Goal: Transaction & Acquisition: Purchase product/service

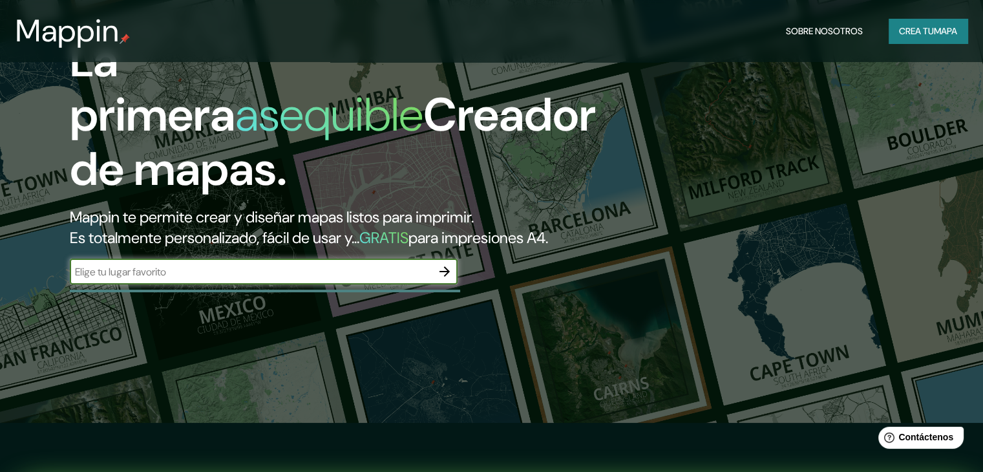
scroll to position [107, 0]
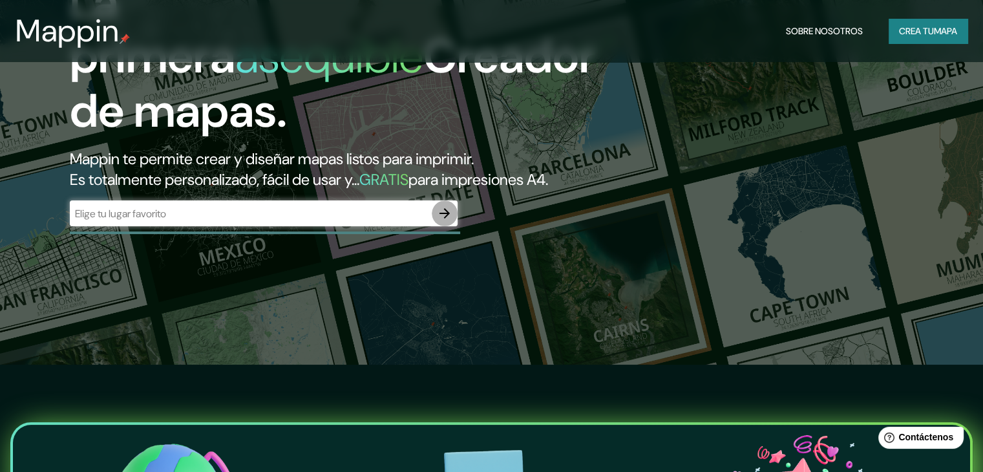
click at [437, 221] on icon "button" at bounding box center [445, 214] width 16 height 16
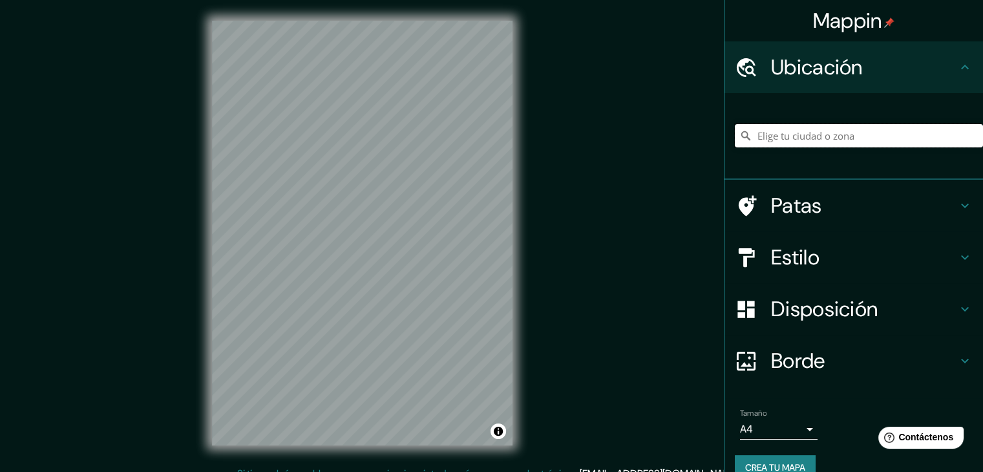
click at [765, 131] on input "Elige tu ciudad o zona" at bounding box center [859, 135] width 248 height 23
drag, startPoint x: 848, startPoint y: 136, endPoint x: 893, endPoint y: 136, distance: 45.2
click at [893, 136] on input "San [PERSON_NAME], [GEOGRAPHIC_DATA], [GEOGRAPHIC_DATA]" at bounding box center [859, 135] width 248 height 23
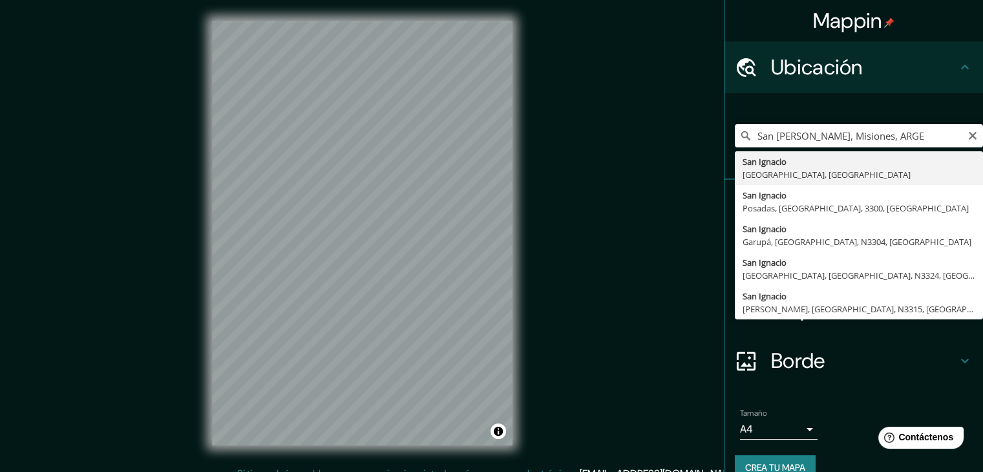
type input "[GEOGRAPHIC_DATA][PERSON_NAME], [GEOGRAPHIC_DATA], [GEOGRAPHIC_DATA]"
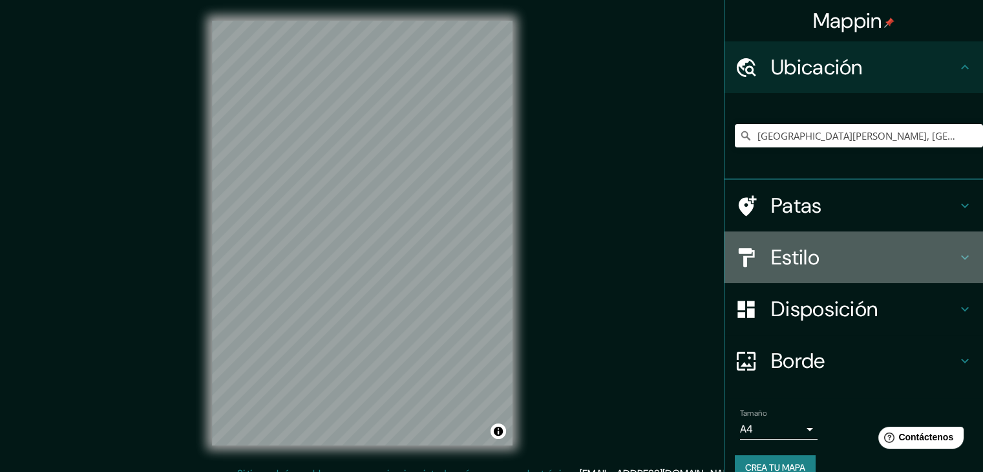
click at [832, 259] on h4 "Estilo" at bounding box center [864, 257] width 186 height 26
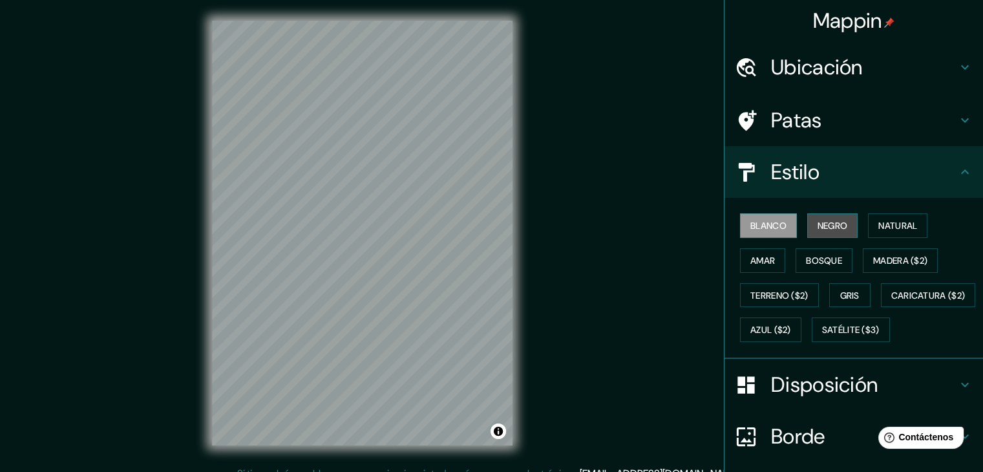
click at [829, 228] on font "Negro" at bounding box center [833, 226] width 30 height 12
click at [764, 228] on font "Blanco" at bounding box center [768, 226] width 36 height 12
click at [891, 304] on font "Caricatura ($2)" at bounding box center [928, 295] width 74 height 17
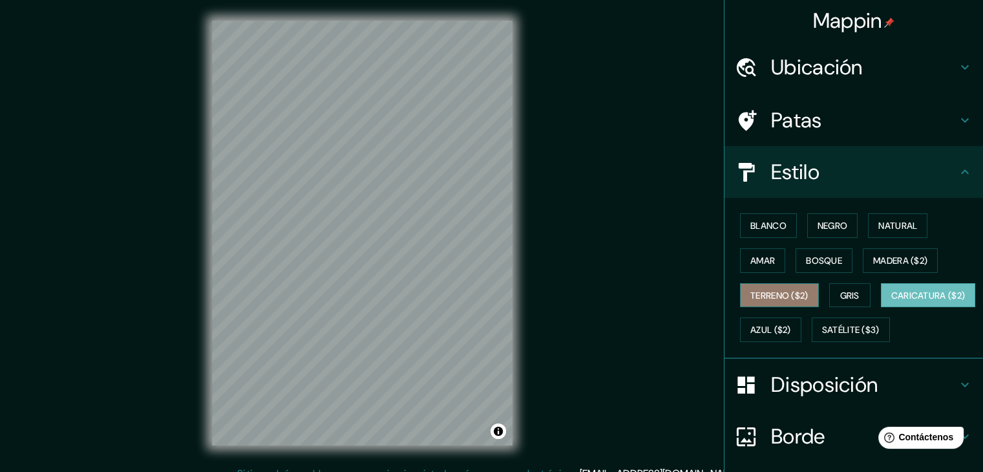
click at [798, 294] on font "Terreno ($2)" at bounding box center [779, 296] width 58 height 12
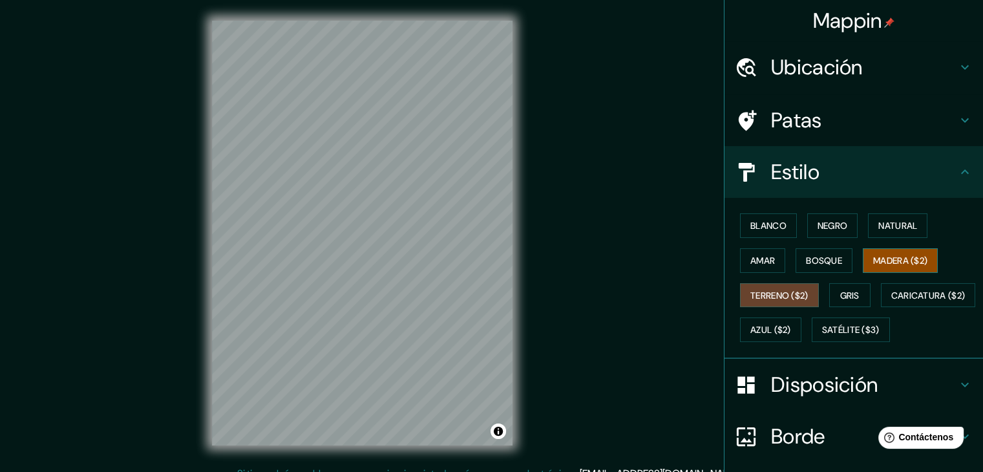
click at [873, 255] on font "Madera ($2)" at bounding box center [900, 261] width 54 height 12
click at [821, 258] on font "Bosque" at bounding box center [824, 261] width 36 height 12
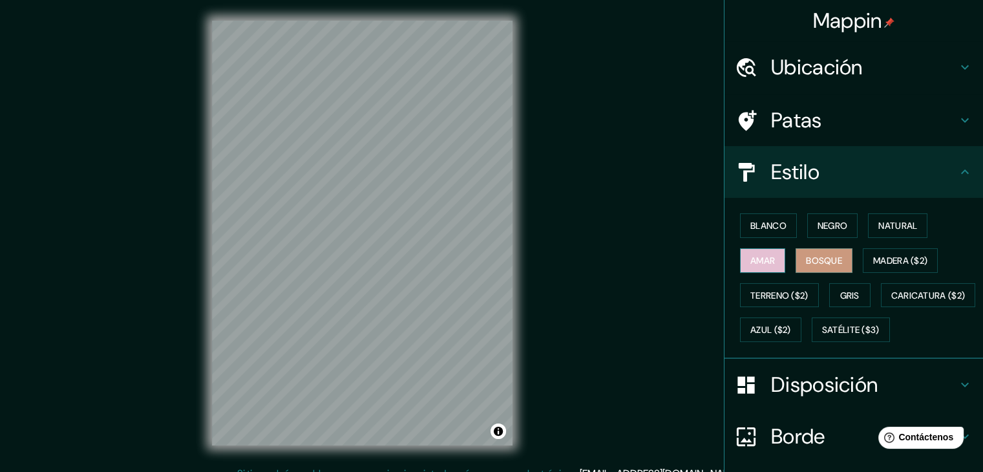
click at [756, 260] on font "Amar" at bounding box center [762, 261] width 25 height 12
click at [806, 257] on font "Bosque" at bounding box center [824, 261] width 36 height 12
click at [767, 220] on font "Blanco" at bounding box center [768, 226] width 36 height 12
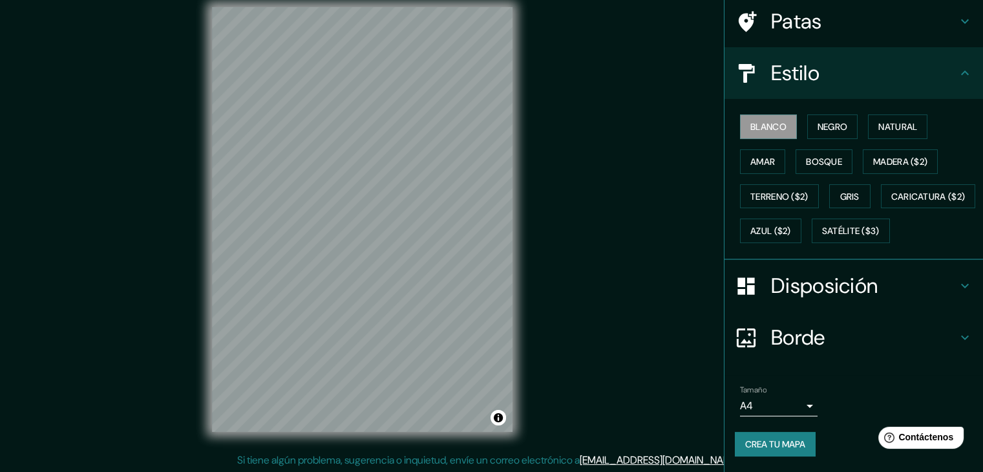
scroll to position [15, 0]
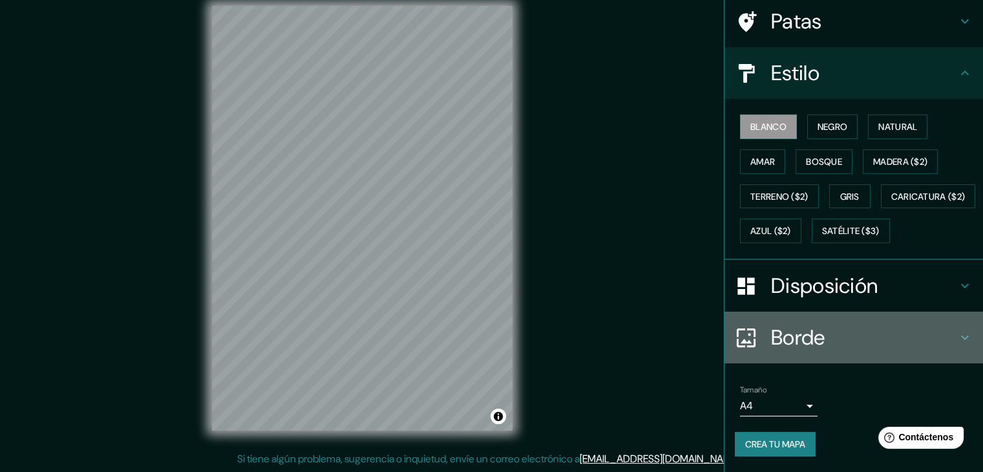
click at [798, 332] on font "Borde" at bounding box center [798, 337] width 54 height 27
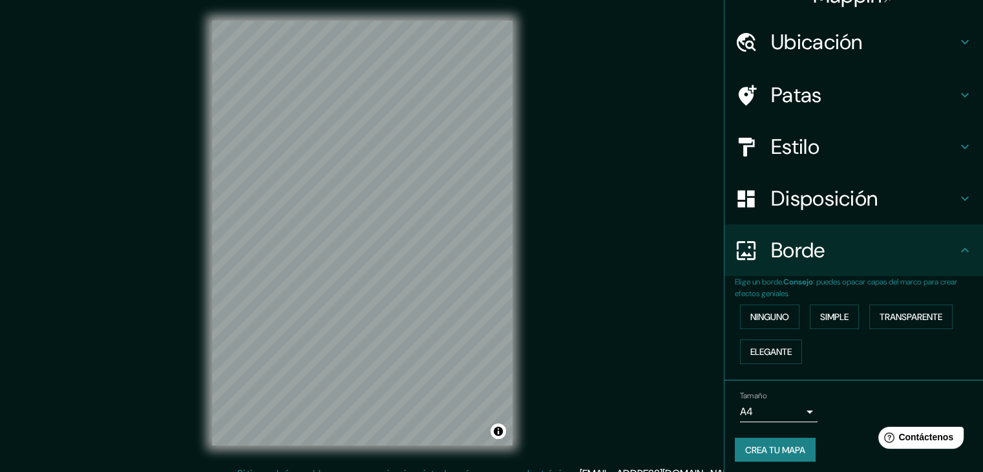
scroll to position [29, 0]
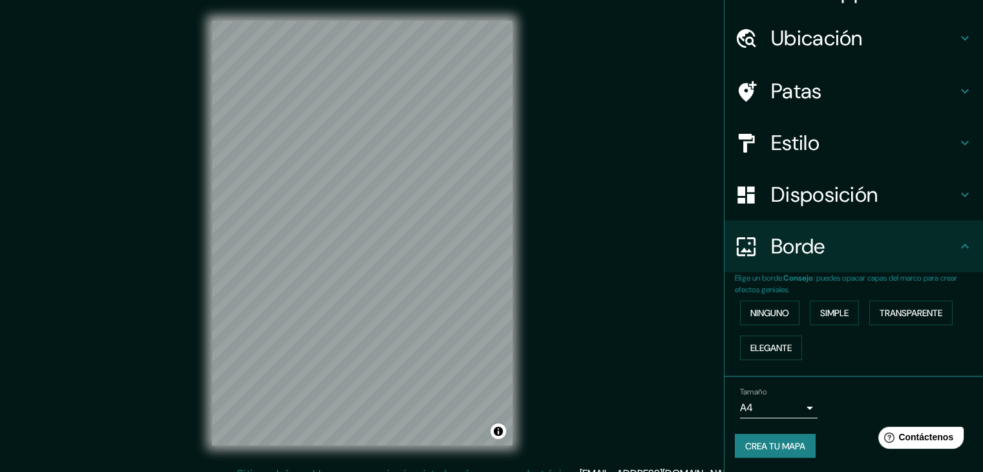
click at [874, 193] on h4 "Disposición" at bounding box center [864, 195] width 186 height 26
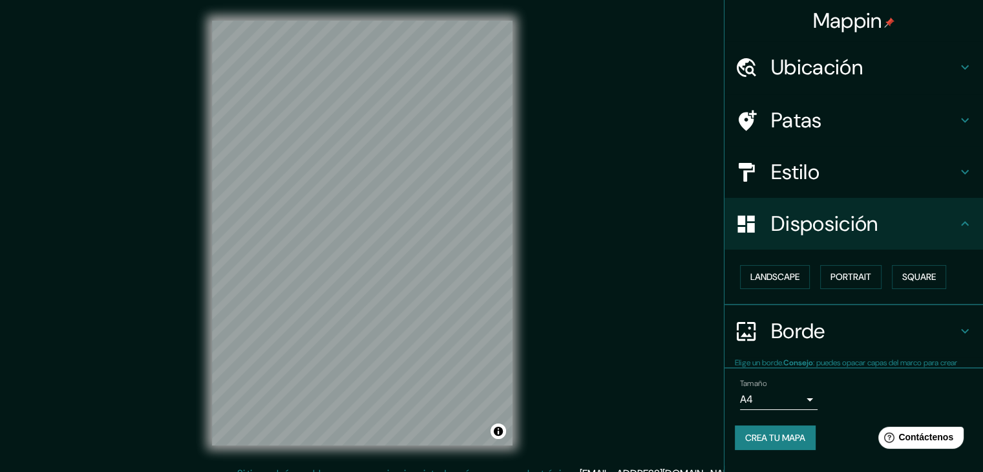
scroll to position [0, 0]
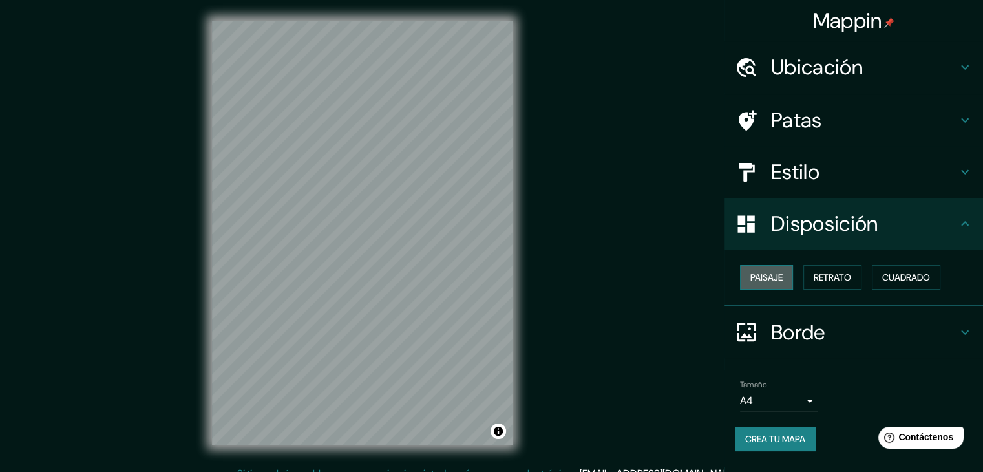
click at [781, 277] on font "Paisaje" at bounding box center [766, 277] width 32 height 12
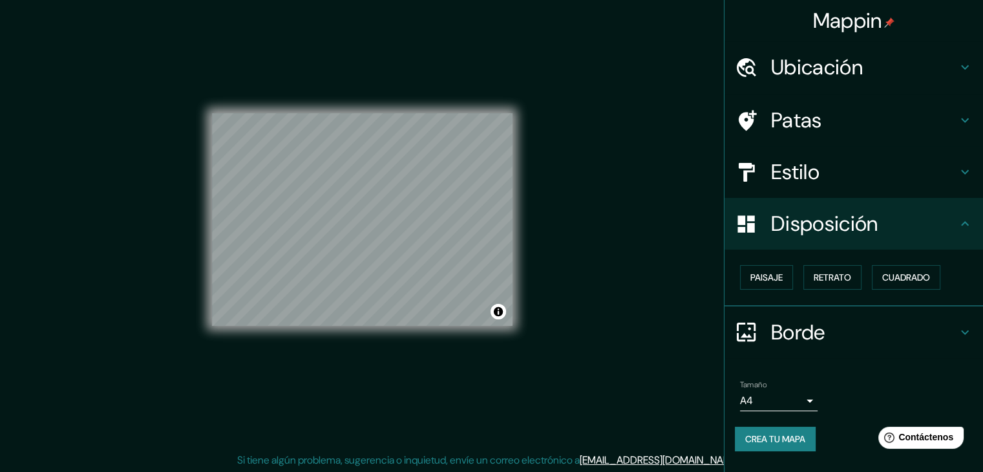
scroll to position [15, 0]
click at [865, 386] on div "Tamaño A4 single" at bounding box center [854, 395] width 238 height 41
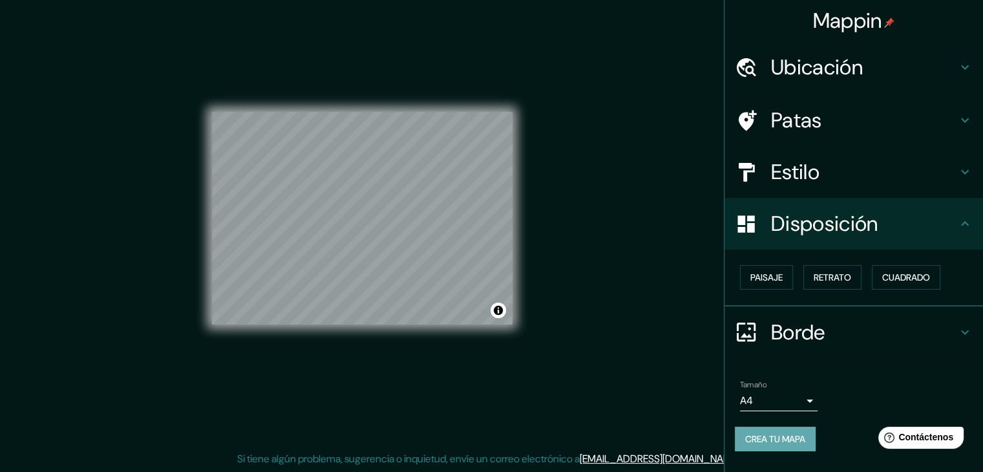
click at [803, 433] on font "Crea tu mapa" at bounding box center [775, 439] width 60 height 12
